Goal: Check status

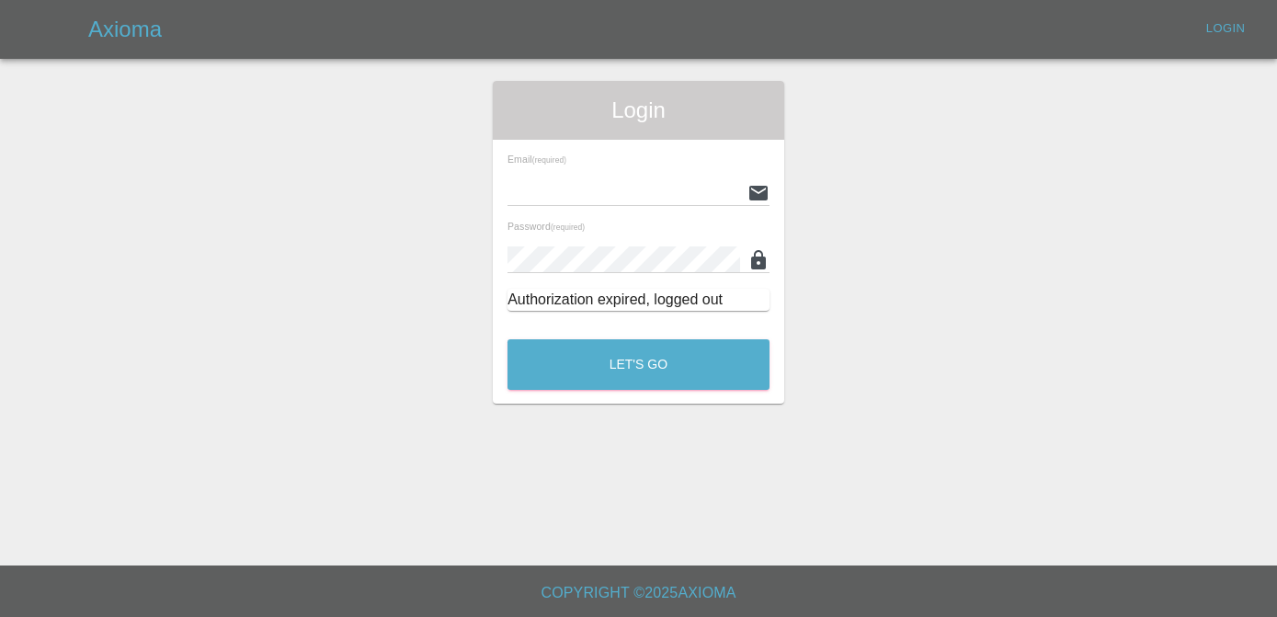
type input "[PERSON_NAME][EMAIL_ADDRESS][DOMAIN_NAME]"
click at [693, 361] on button "Let's Go" at bounding box center [639, 364] width 262 height 51
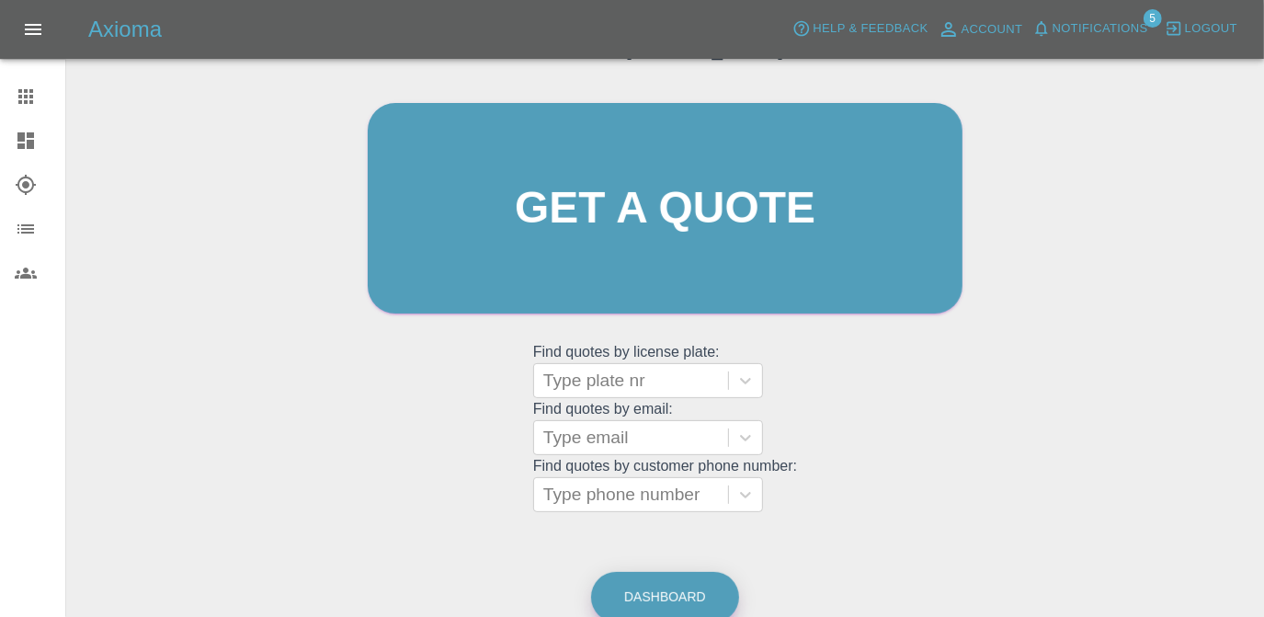
scroll to position [244, 0]
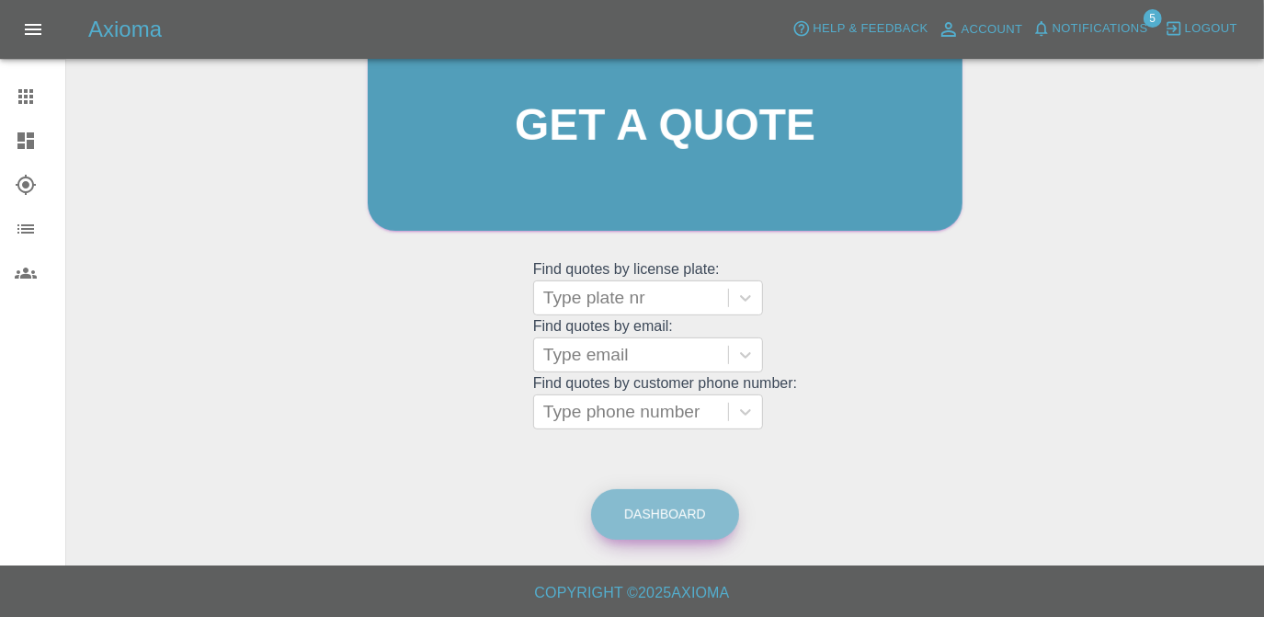
click at [651, 535] on link "Dashboard" at bounding box center [665, 514] width 148 height 51
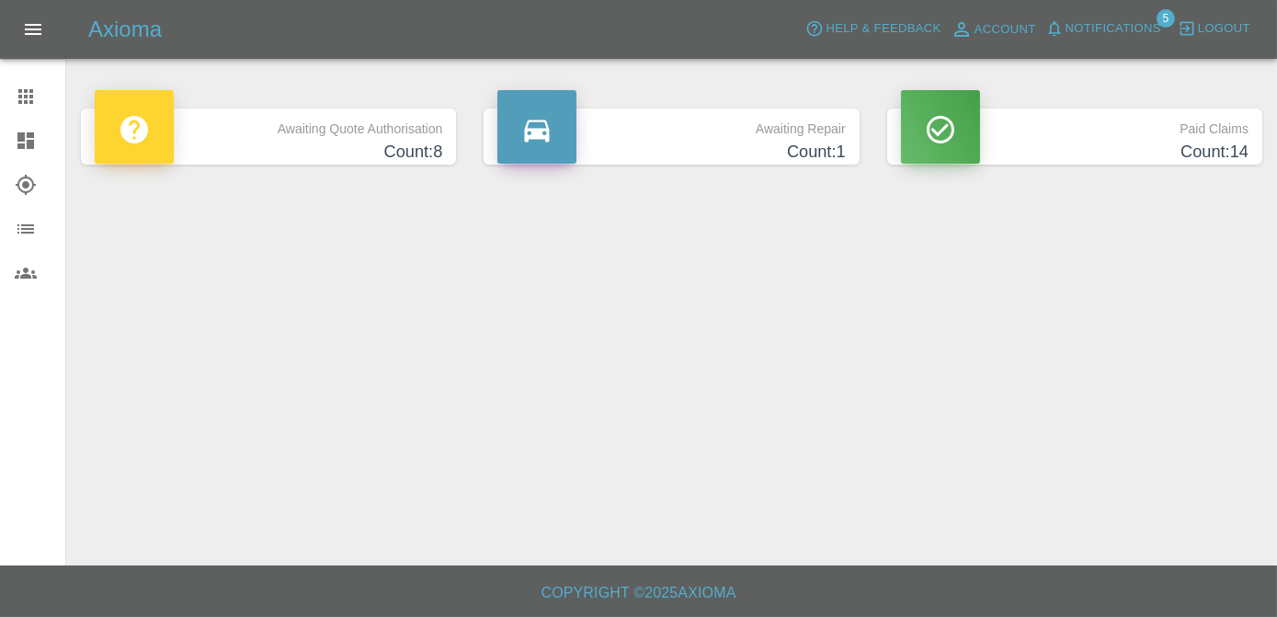
click at [404, 130] on p "Awaiting Quote Authorisation" at bounding box center [269, 123] width 348 height 31
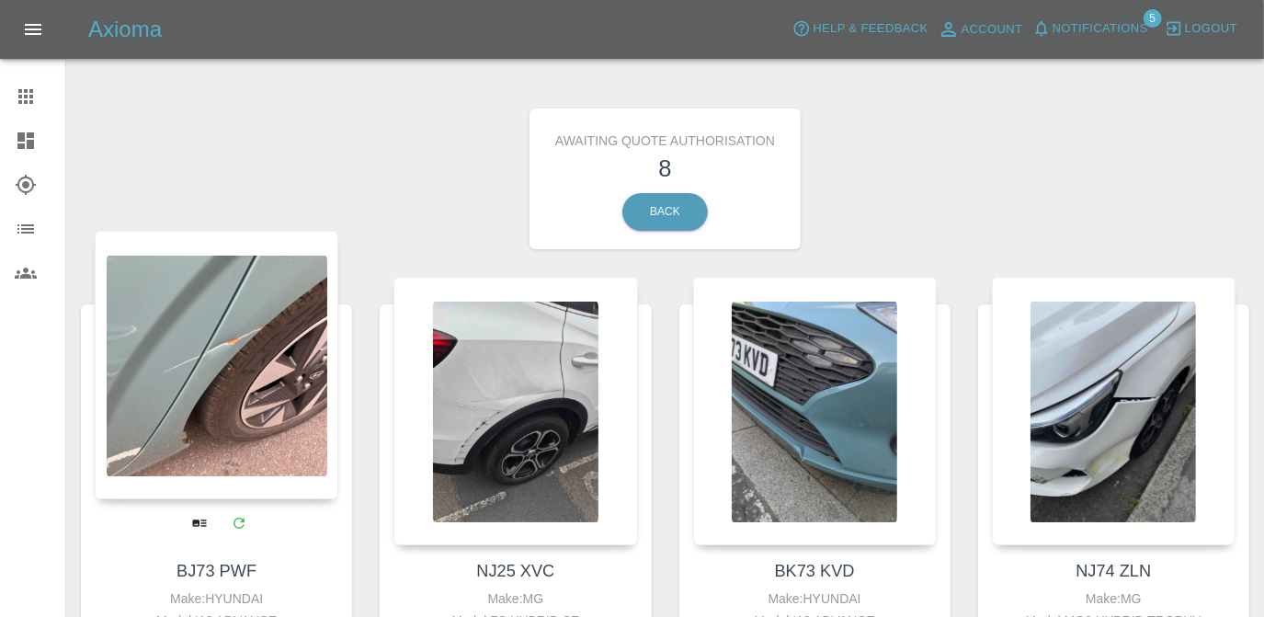
click at [333, 357] on div at bounding box center [217, 365] width 244 height 268
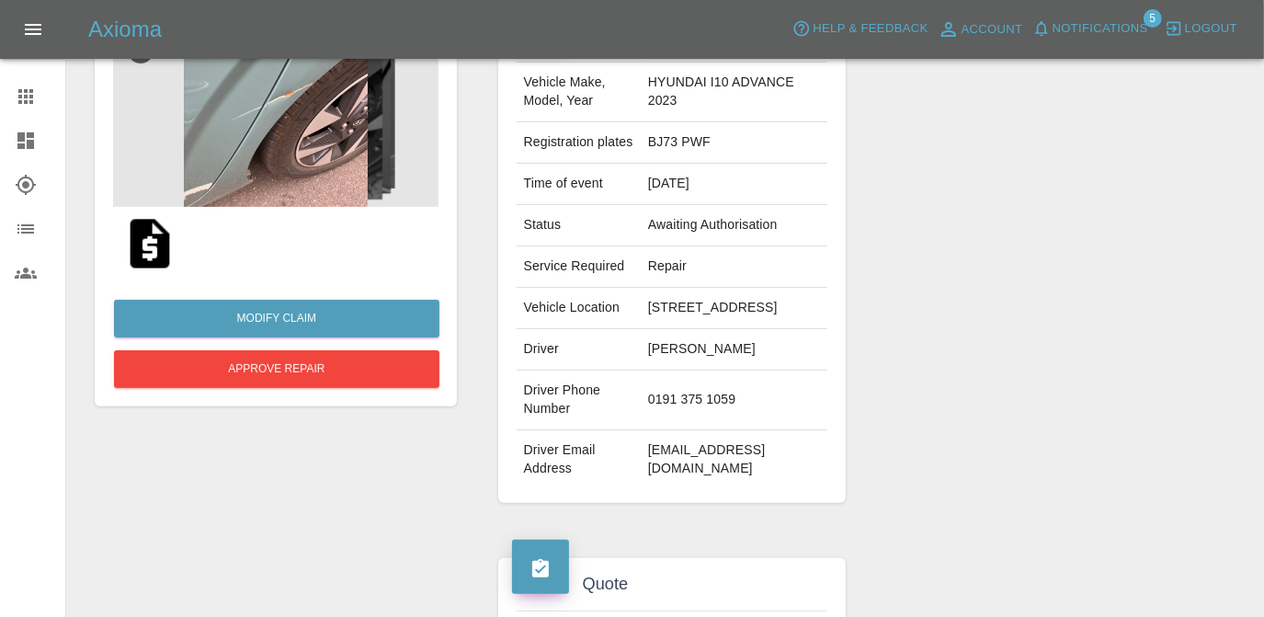
scroll to position [213, 0]
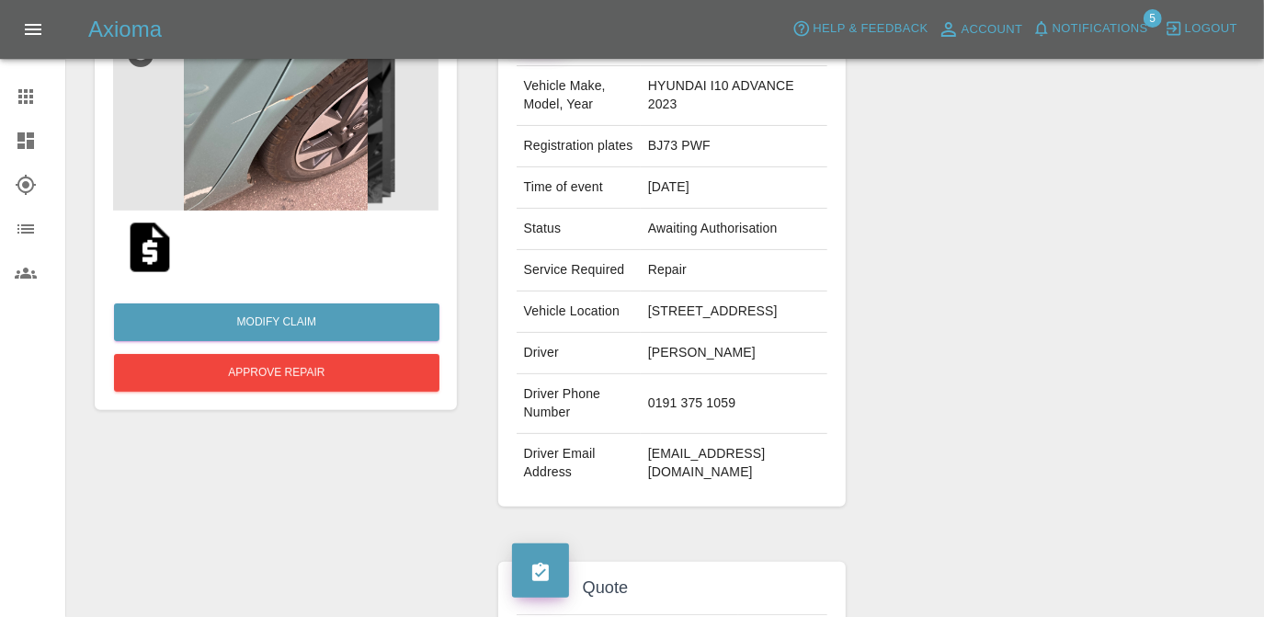
click at [151, 243] on img at bounding box center [149, 247] width 59 height 59
